Goal: Information Seeking & Learning: Find specific page/section

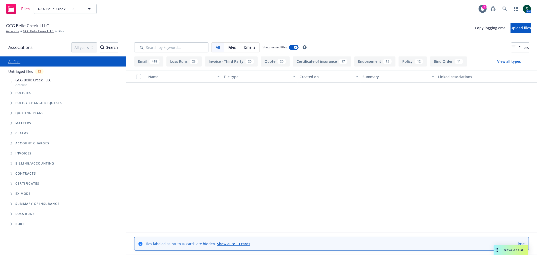
scroll to position [5428, 0]
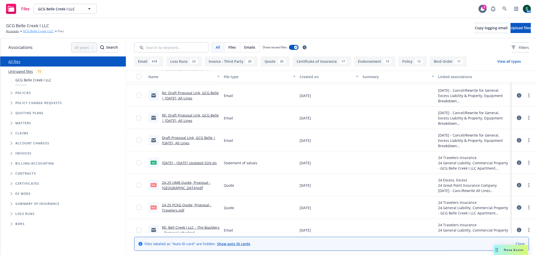
click at [32, 31] on link "GCG Belle Creek I LLC" at bounding box center [38, 31] width 31 height 5
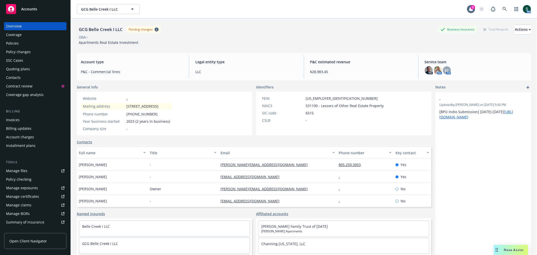
click at [17, 44] on div "Policies" at bounding box center [12, 43] width 13 height 8
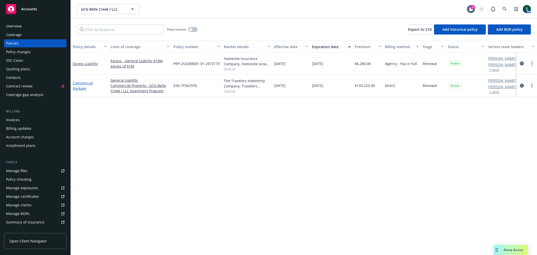
click at [83, 87] on link "Commercial Package" at bounding box center [83, 86] width 20 height 10
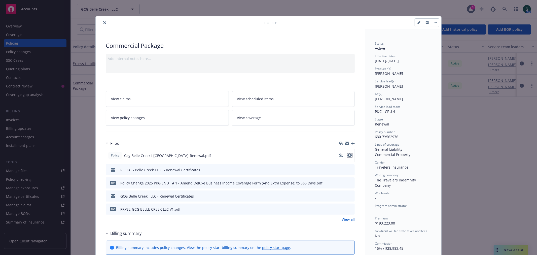
click at [349, 154] on icon "preview file" at bounding box center [350, 155] width 5 height 4
click at [348, 156] on icon "preview file" at bounding box center [350, 155] width 5 height 4
click at [104, 23] on icon "close" at bounding box center [104, 22] width 3 height 3
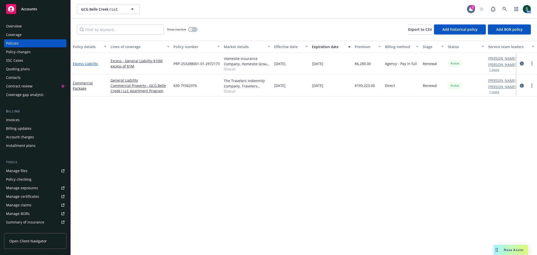
click at [91, 64] on link "Excess Liability" at bounding box center [85, 63] width 25 height 5
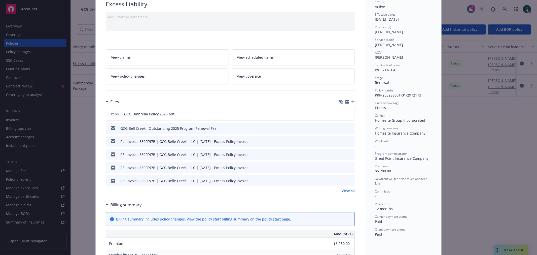
scroll to position [28, 0]
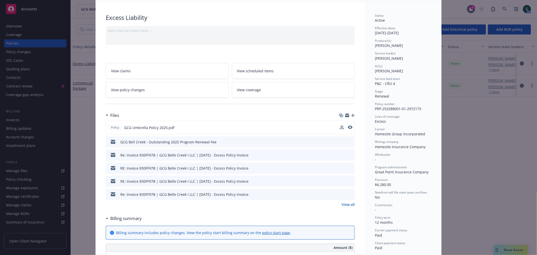
click at [349, 129] on button at bounding box center [350, 127] width 5 height 5
click at [348, 127] on icon "preview file" at bounding box center [350, 127] width 5 height 4
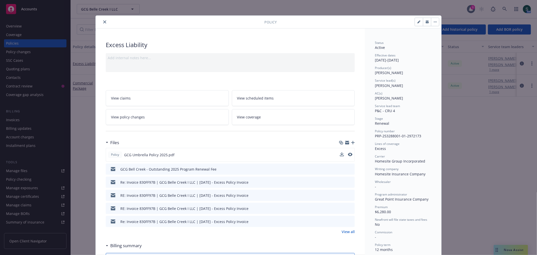
scroll to position [0, 0]
click at [103, 21] on icon "close" at bounding box center [104, 22] width 3 height 3
